Goal: Task Accomplishment & Management: Use online tool/utility

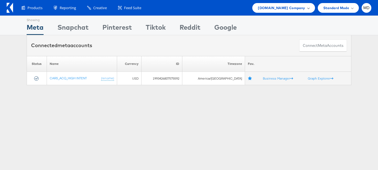
click at [278, 7] on span "Cars.com Company" at bounding box center [281, 8] width 47 height 6
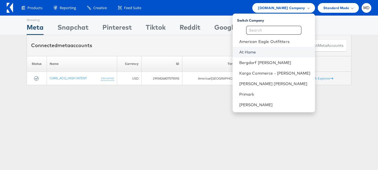
click at [254, 54] on link "At Home" at bounding box center [274, 52] width 71 height 6
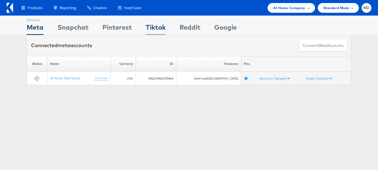
click at [161, 27] on div "Tiktok" at bounding box center [156, 29] width 20 height 13
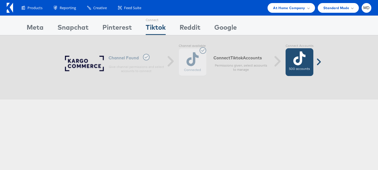
click at [293, 67] on label "500 accounts" at bounding box center [299, 69] width 21 height 4
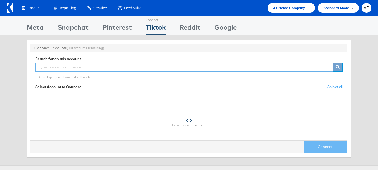
click at [137, 68] on input "text" at bounding box center [184, 67] width 298 height 9
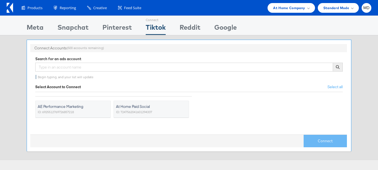
click at [138, 106] on span "At Home Paid Social" at bounding box center [148, 107] width 64 height 6
click at [0, 0] on input "At Home Paid Social ID: 7247562041601294337" at bounding box center [0, 0] width 0 height 0
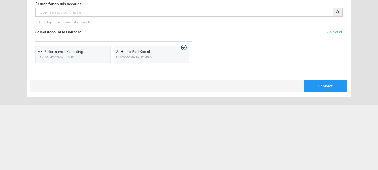
scroll to position [57, 0]
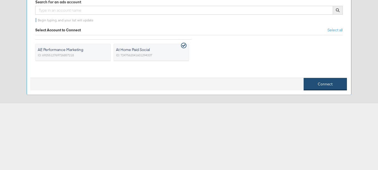
click at [307, 83] on button "Connect" at bounding box center [325, 84] width 43 height 13
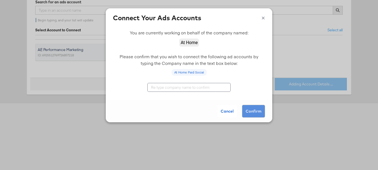
click at [206, 96] on div at bounding box center [189, 91] width 167 height 17
click at [196, 89] on input "text" at bounding box center [189, 87] width 83 height 9
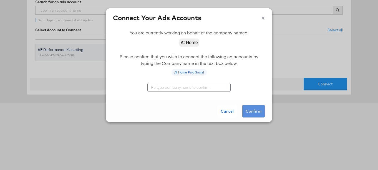
click at [196, 89] on input "text" at bounding box center [189, 87] width 83 height 9
click at [209, 92] on input "text" at bounding box center [189, 87] width 83 height 9
type input "At Home"
click at [250, 115] on button "Confirm" at bounding box center [253, 111] width 23 height 13
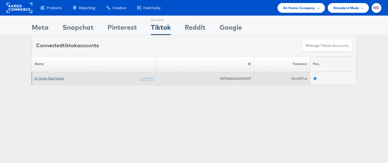
click at [48, 76] on link "At Home Paid Social" at bounding box center [49, 78] width 30 height 4
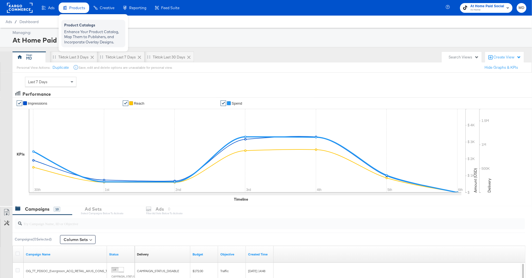
click at [72, 29] on div "Enhance Your Product Catalog, Map Them to Publishers, and Incorporate Overlay D…" at bounding box center [93, 37] width 58 height 16
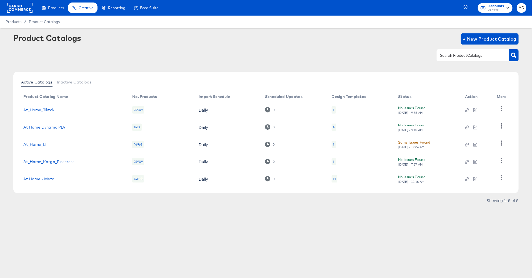
click at [38, 105] on td "At_Home_Tiktok" at bounding box center [73, 109] width 109 height 17
click at [38, 106] on td "At_Home_Tiktok" at bounding box center [73, 109] width 109 height 17
click at [38, 108] on link "At_Home_Tiktok" at bounding box center [38, 110] width 31 height 4
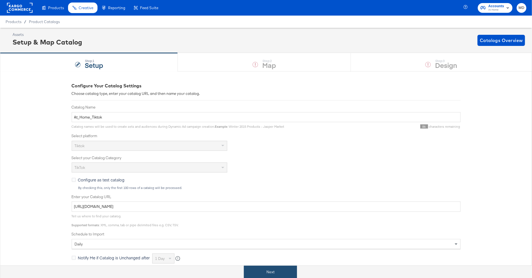
click at [274, 244] on button "Next" at bounding box center [270, 271] width 53 height 13
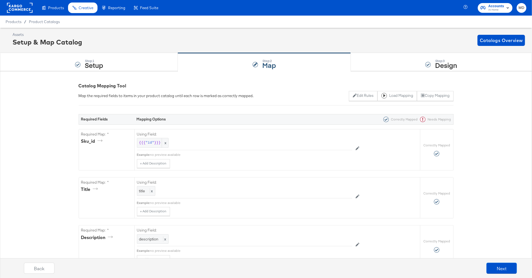
click at [396, 62] on div "Step: 3 Design" at bounding box center [441, 62] width 181 height 18
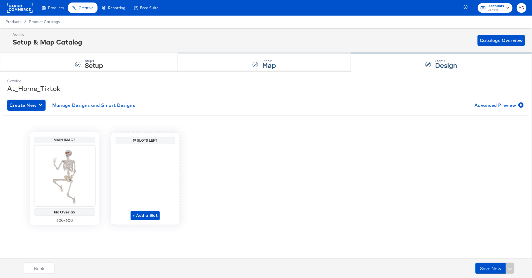
click at [234, 58] on div "Step: 2 Map" at bounding box center [264, 62] width 173 height 18
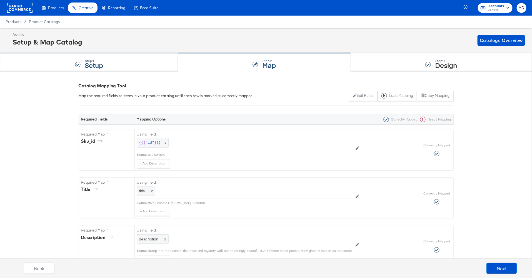
click at [108, 62] on div "Step: 1 Setup" at bounding box center [89, 62] width 178 height 18
